Goal: Information Seeking & Learning: Find specific fact

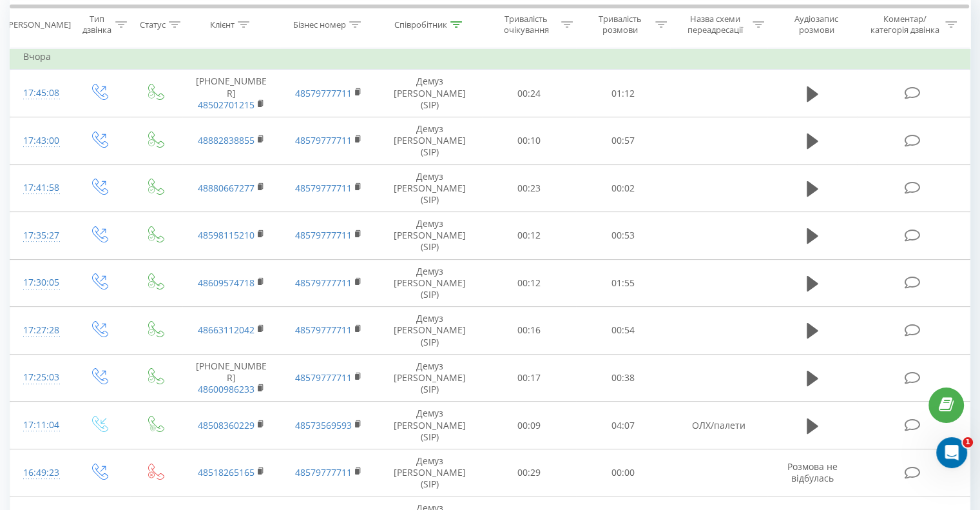
scroll to position [101, 0]
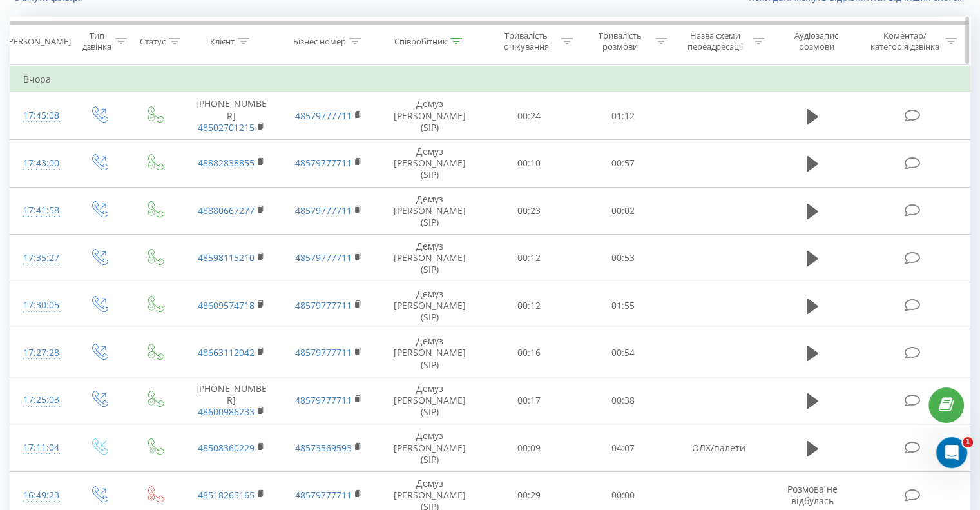
click at [450, 43] on icon at bounding box center [456, 41] width 12 height 6
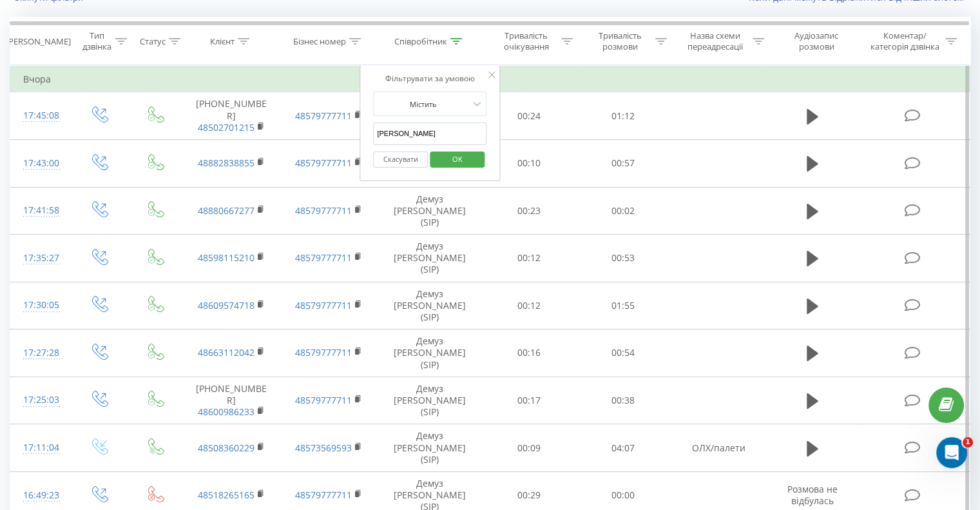
click at [405, 136] on input "[PERSON_NAME]" at bounding box center [429, 133] width 113 height 23
click at [438, 161] on button "OK" at bounding box center [457, 159] width 55 height 16
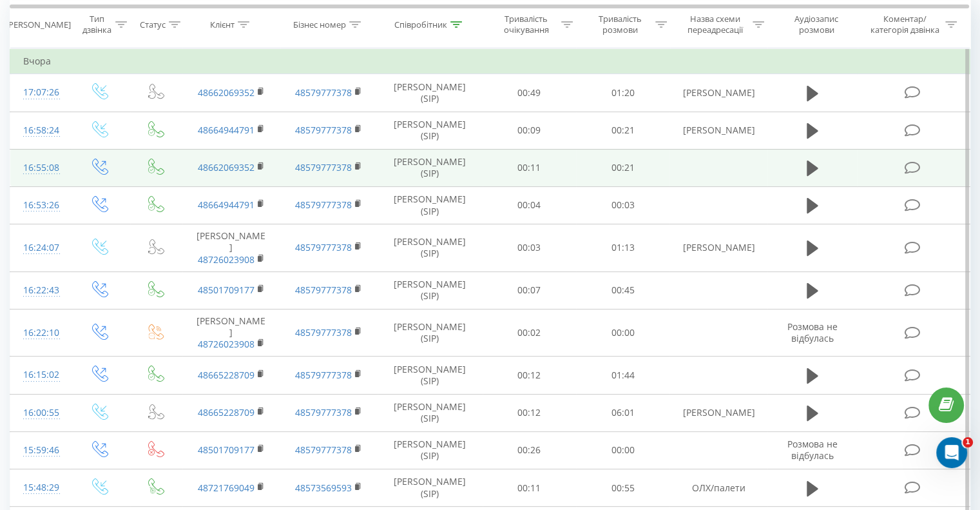
scroll to position [91, 0]
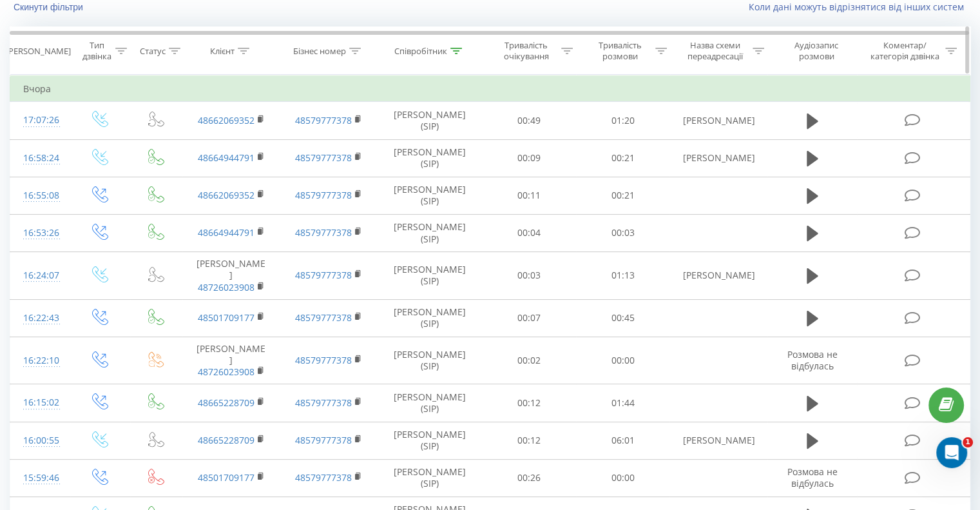
click at [458, 48] on icon at bounding box center [456, 51] width 12 height 6
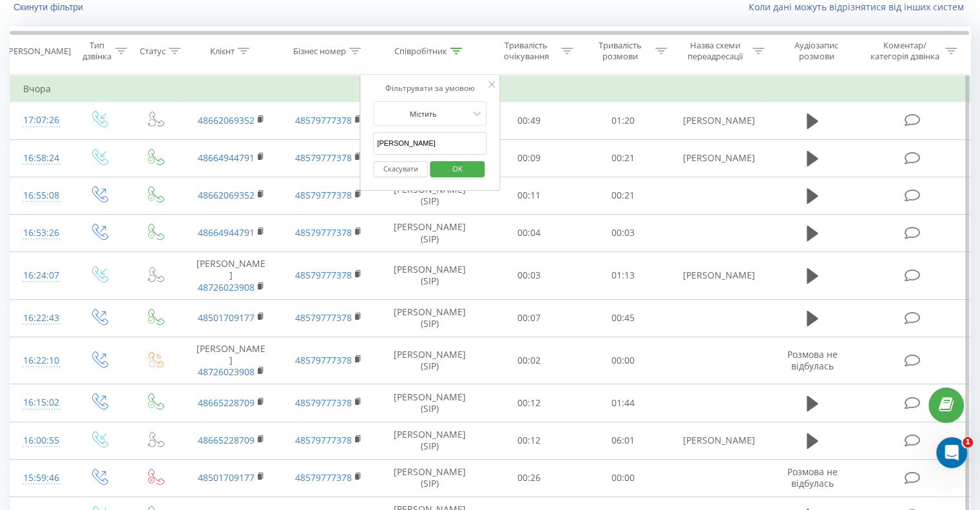
click at [398, 133] on input "[PERSON_NAME]" at bounding box center [429, 143] width 113 height 23
click at [452, 165] on span "OK" at bounding box center [457, 169] width 36 height 20
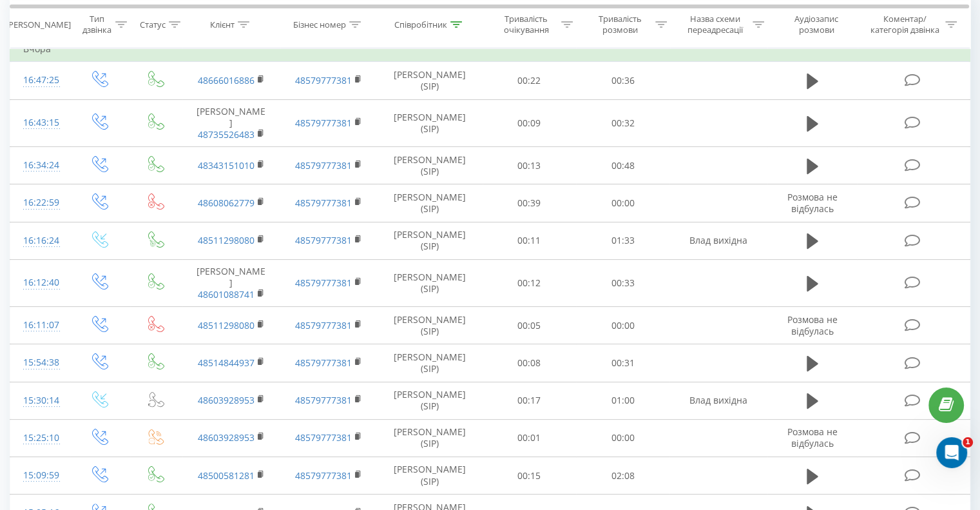
scroll to position [108, 0]
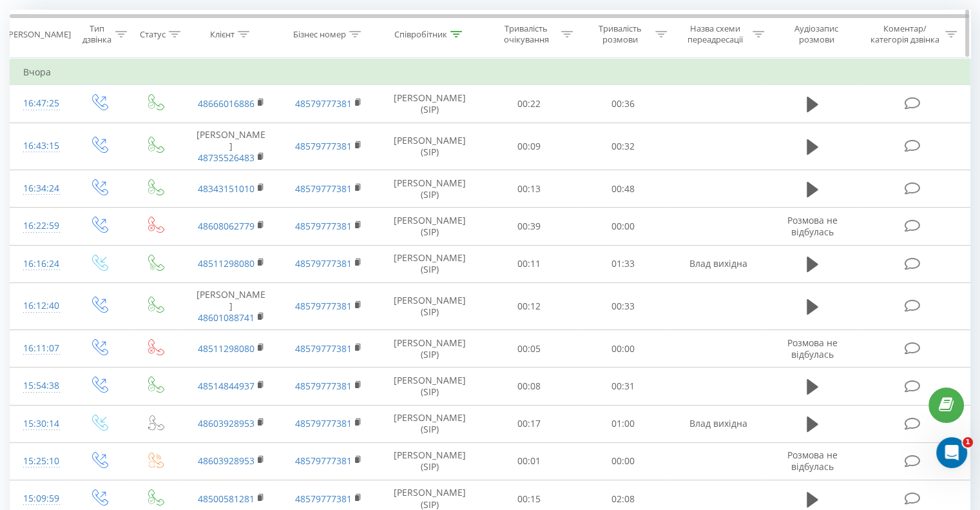
click at [451, 39] on th "Співробітник" at bounding box center [430, 34] width 105 height 48
click at [452, 35] on icon at bounding box center [456, 34] width 12 height 6
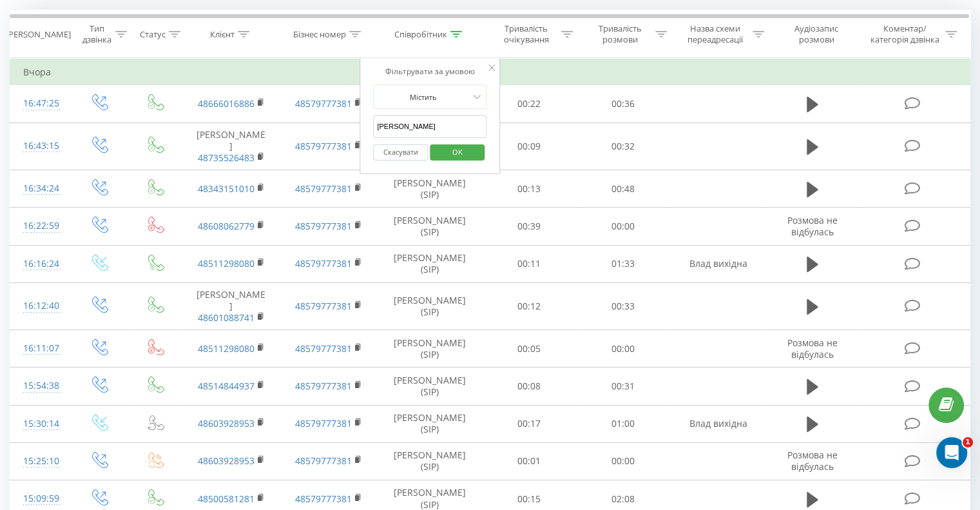
click at [398, 123] on input "[PERSON_NAME]" at bounding box center [429, 126] width 113 height 23
click at [457, 150] on span "OK" at bounding box center [457, 152] width 36 height 20
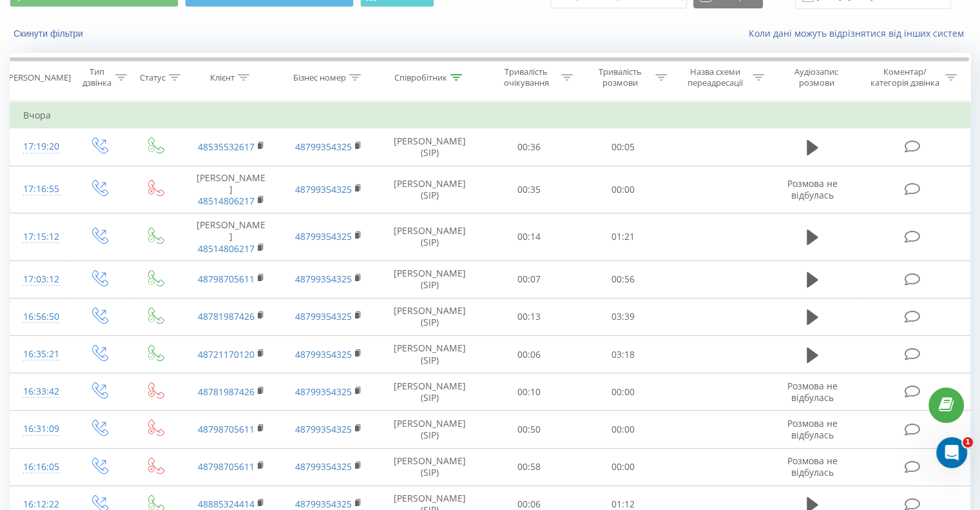
scroll to position [56, 0]
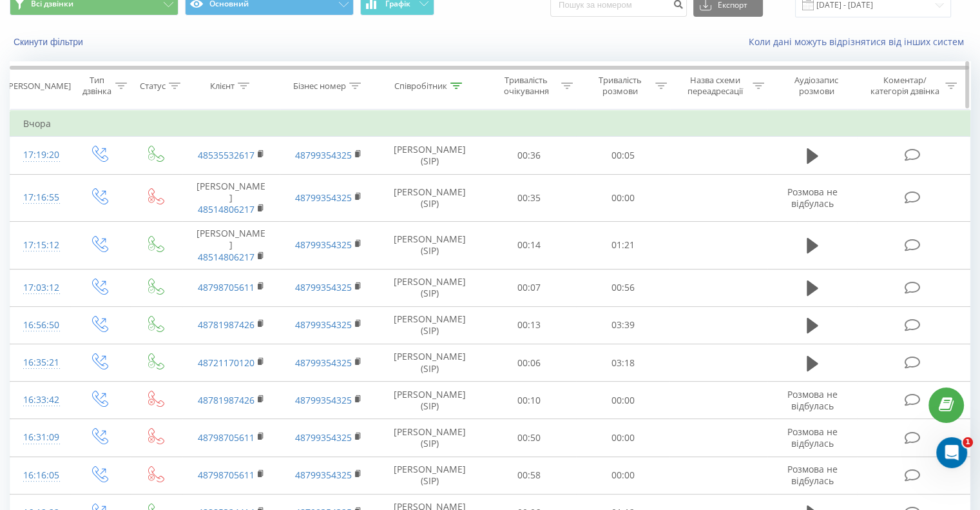
click at [456, 76] on th "Співробітник" at bounding box center [430, 86] width 105 height 48
click at [458, 101] on th "Співробітник" at bounding box center [430, 86] width 105 height 48
click at [453, 84] on icon at bounding box center [456, 85] width 12 height 6
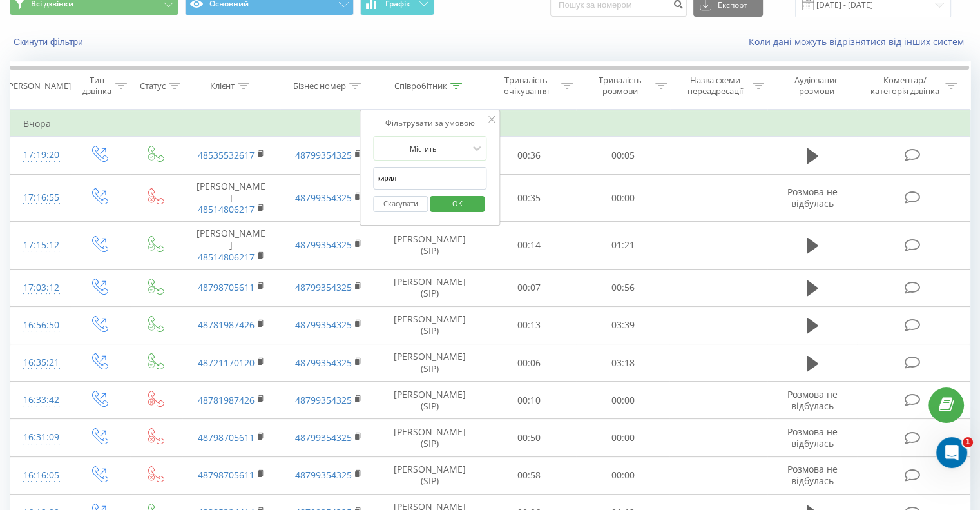
click at [407, 175] on input "кирил" at bounding box center [429, 178] width 113 height 23
type input "[PERSON_NAME]"
click at [466, 200] on span "OK" at bounding box center [457, 203] width 36 height 20
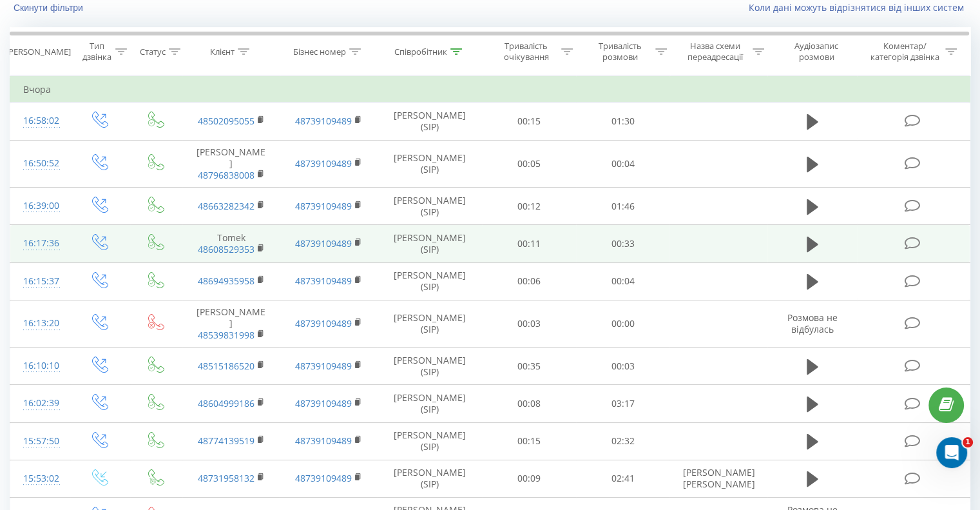
scroll to position [26, 0]
